Goal: Navigation & Orientation: Find specific page/section

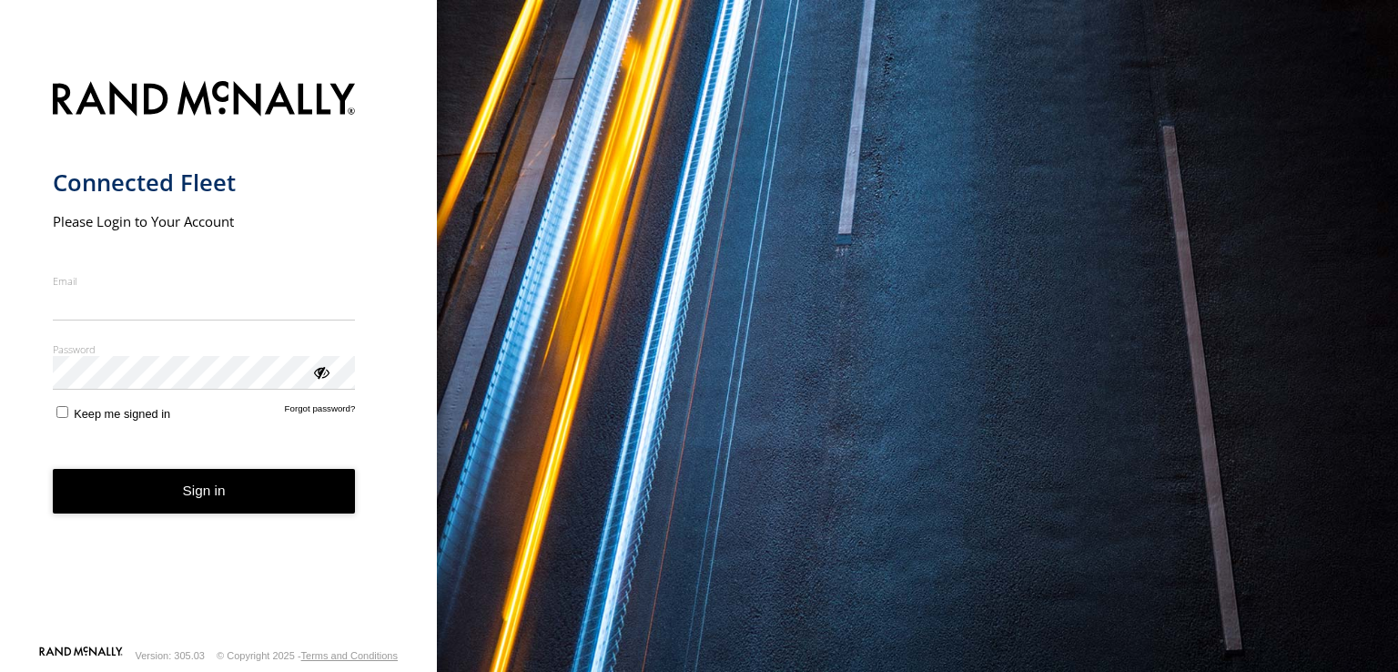
type input "**********"
click at [206, 507] on button "Sign in" at bounding box center [204, 491] width 303 height 45
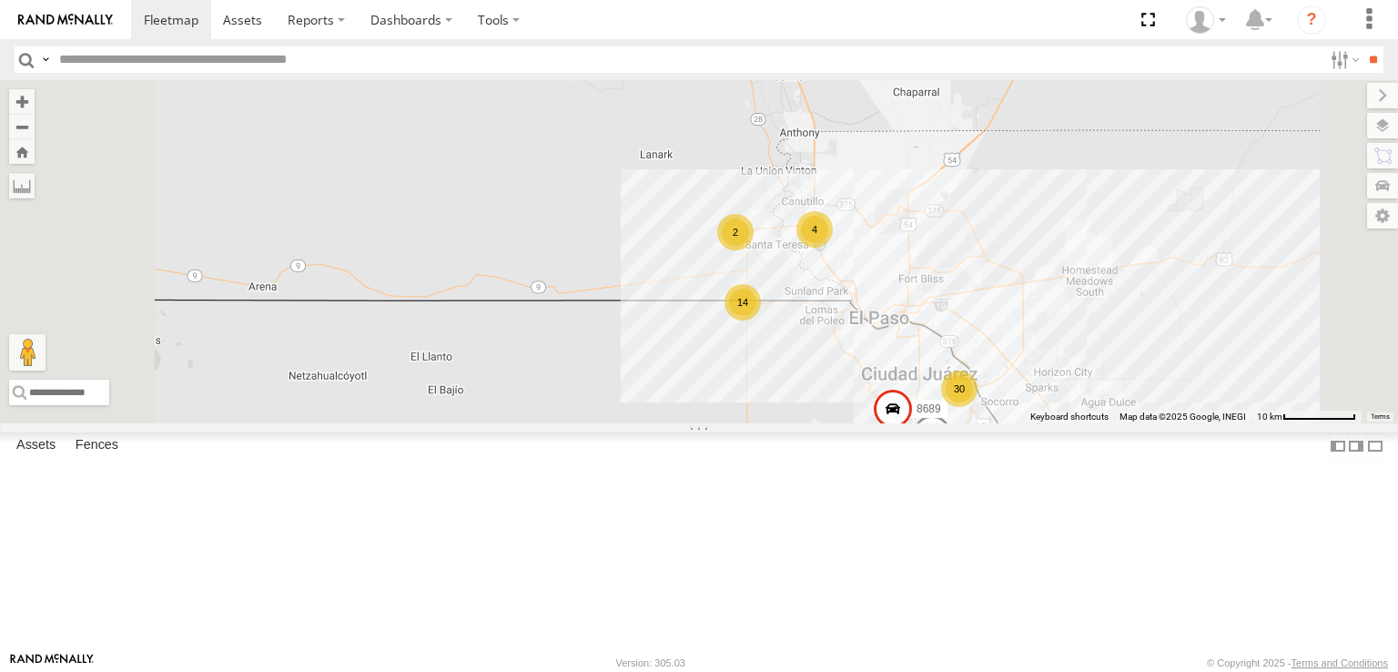
click at [640, 423] on div "4093 8689 14 30 4 2" at bounding box center [699, 251] width 1398 height 343
